Goal: Information Seeking & Learning: Learn about a topic

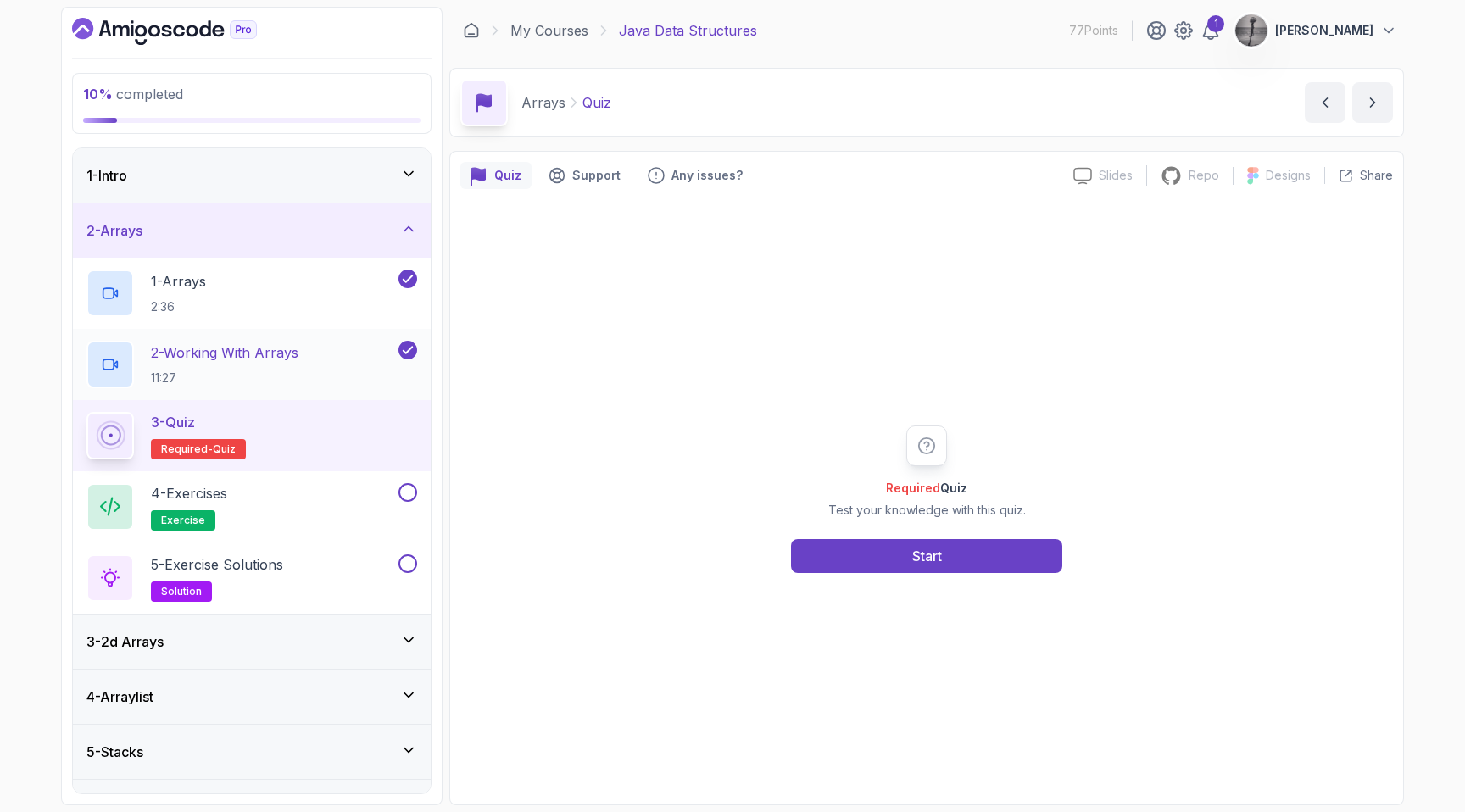
click at [286, 358] on p "2 - Working With Arrays" at bounding box center [225, 352] width 148 height 20
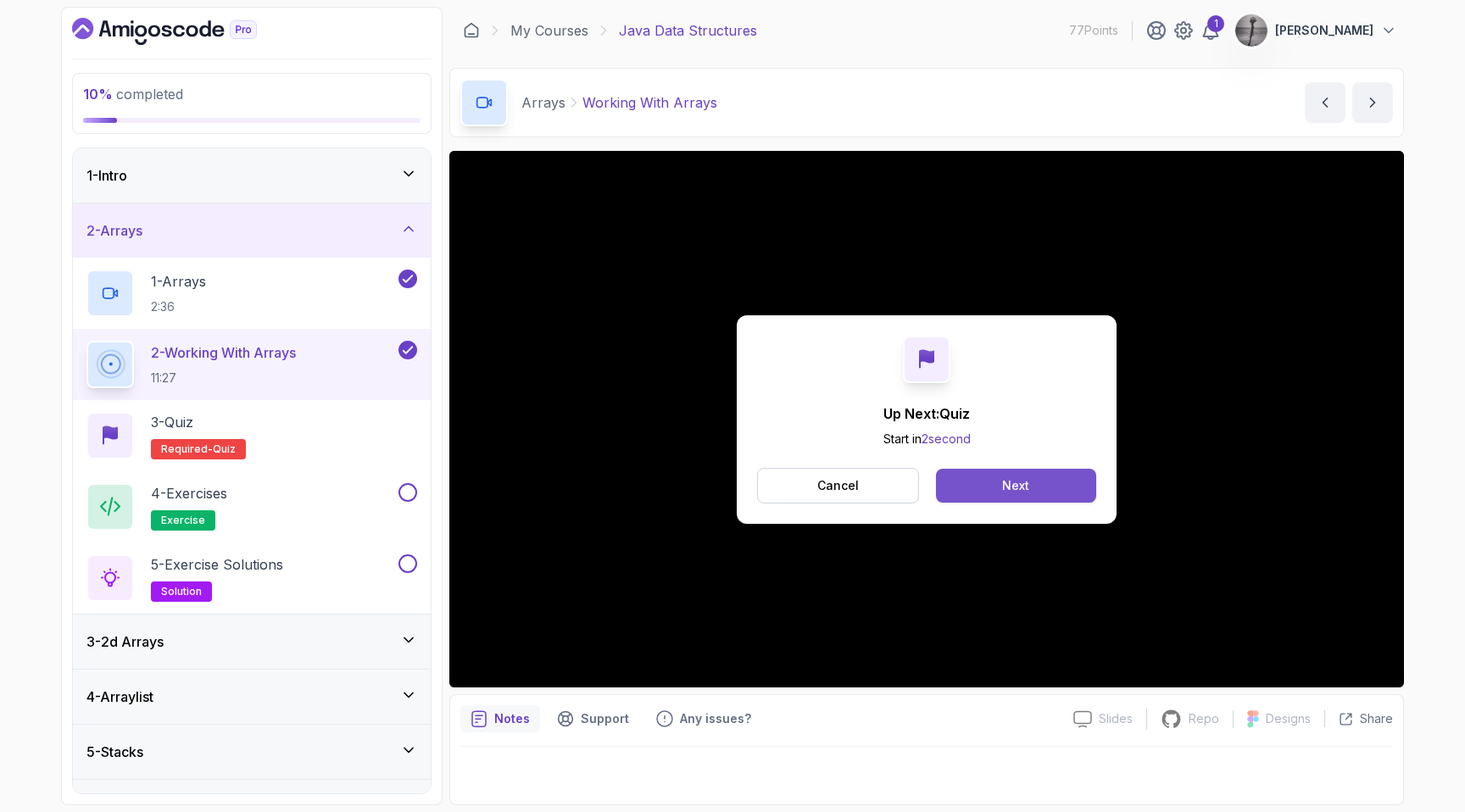
click at [1049, 490] on button "Next" at bounding box center [1015, 485] width 160 height 34
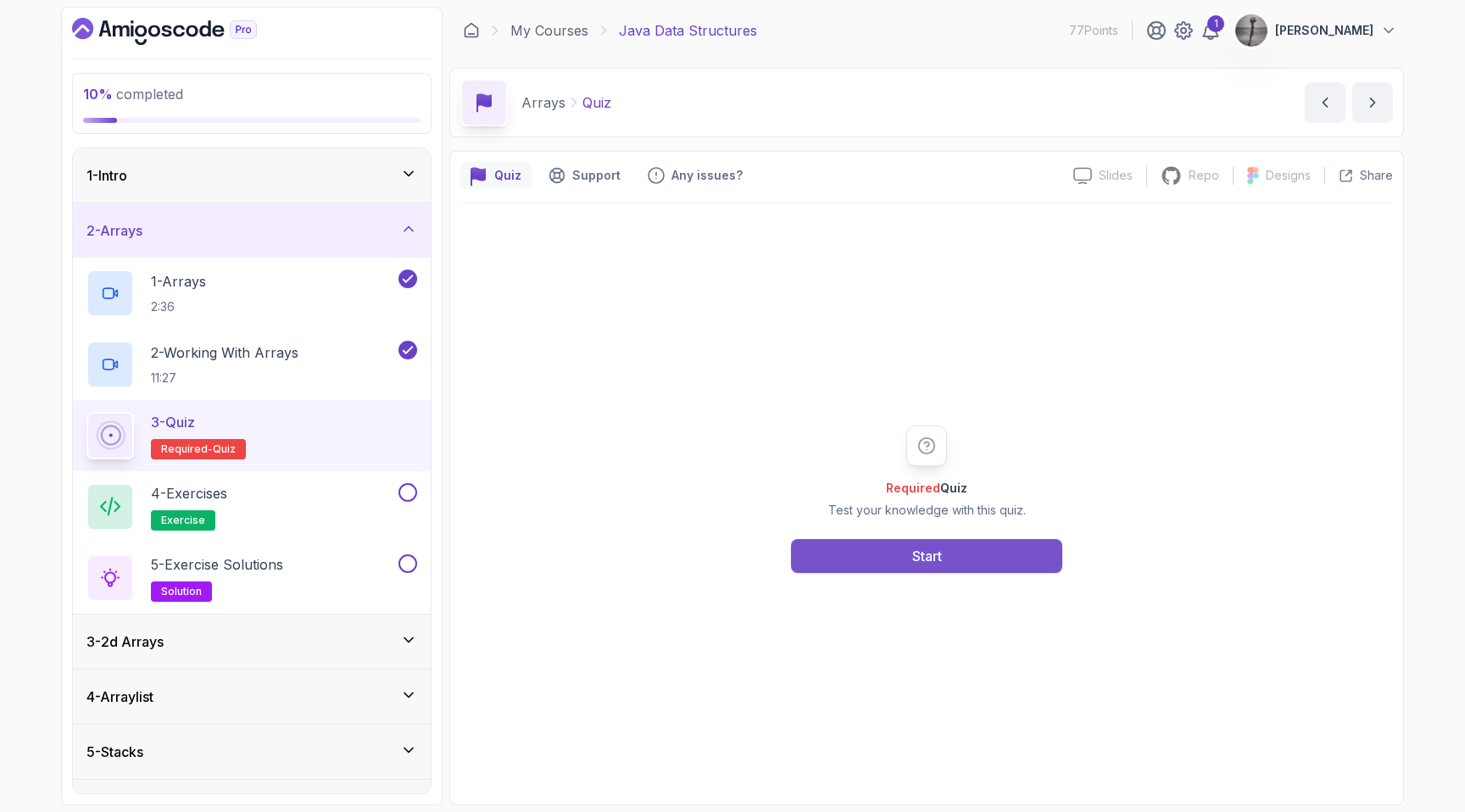
click at [912, 548] on div "Start" at bounding box center [927, 556] width 30 height 20
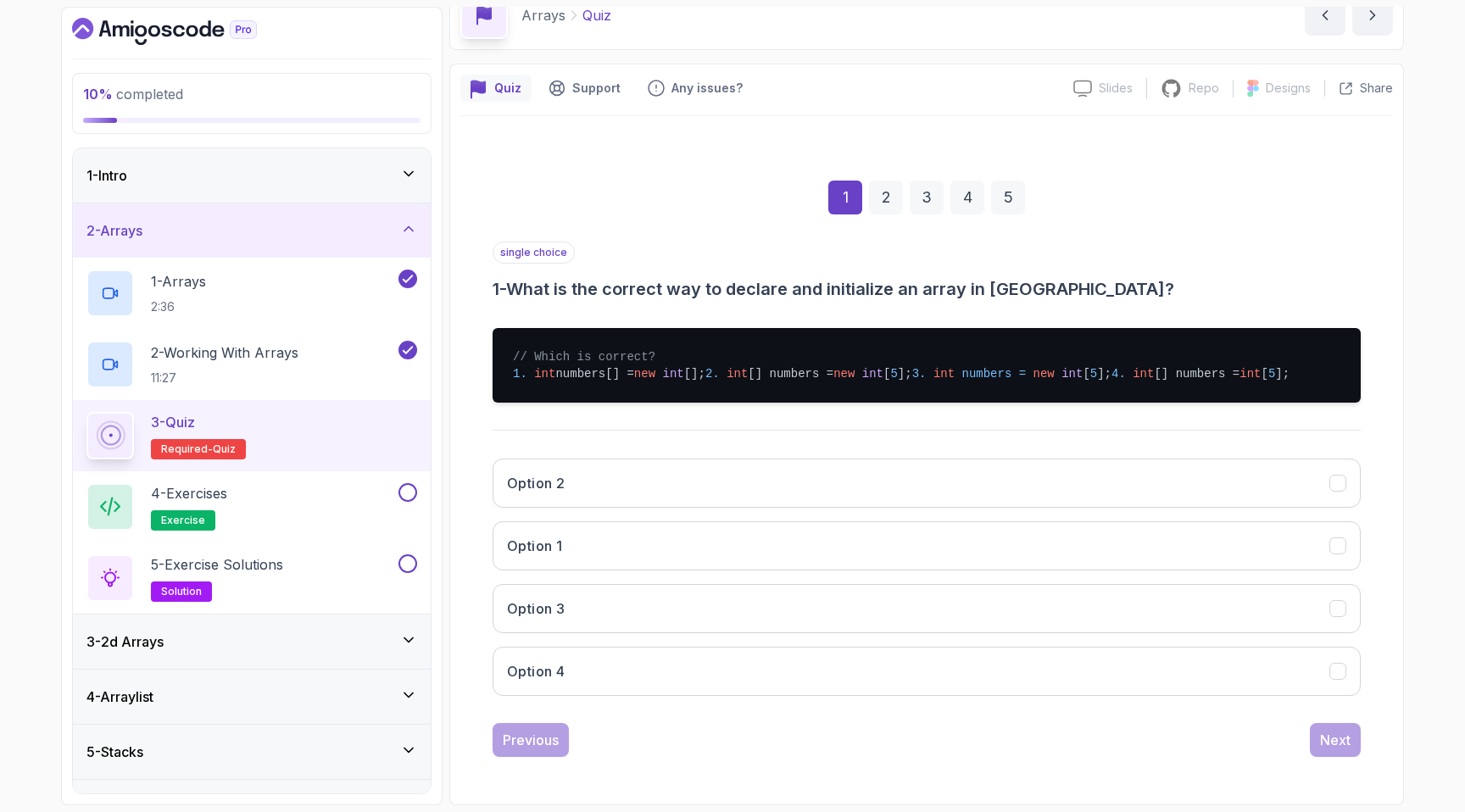
scroll to position [138, 0]
click at [583, 489] on button "Option 2" at bounding box center [927, 483] width 868 height 49
click at [1346, 745] on div "Next" at bounding box center [1335, 739] width 31 height 20
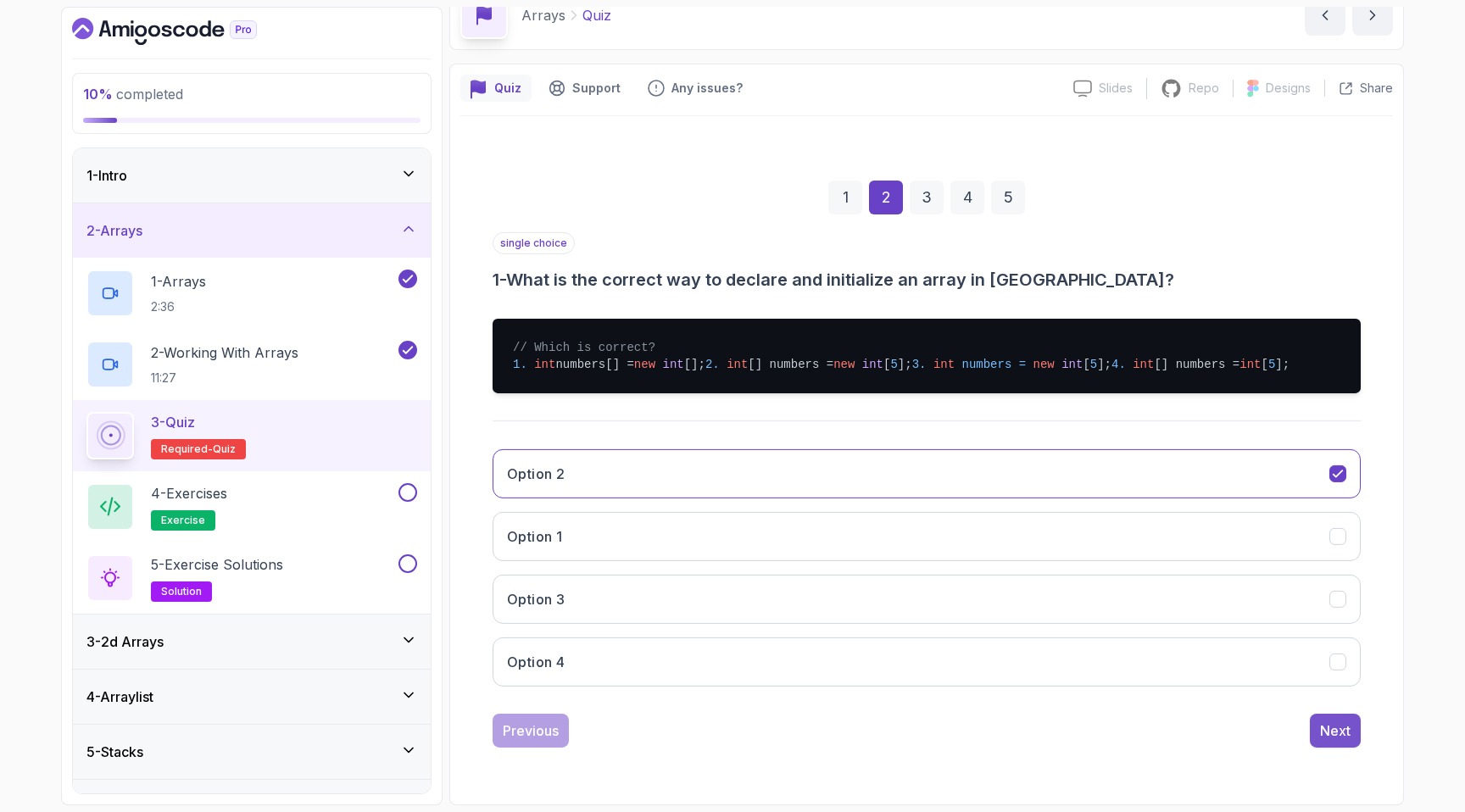
scroll to position [0, 0]
